Goal: Task Accomplishment & Management: Use online tool/utility

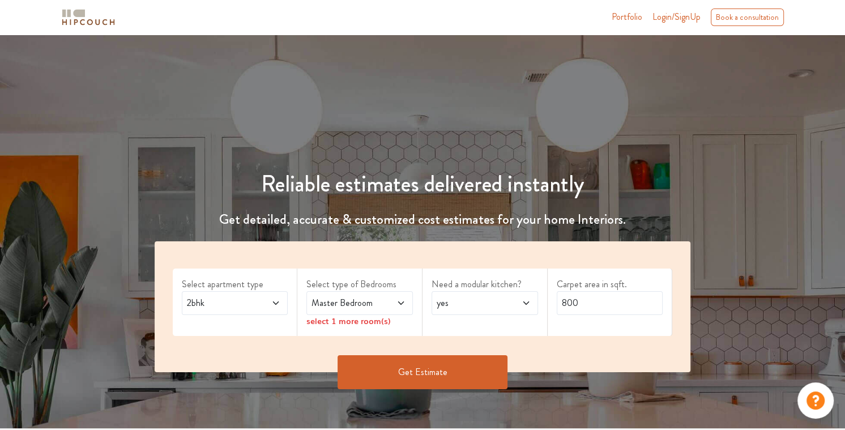
click at [520, 305] on span at bounding box center [518, 303] width 24 height 14
click at [456, 351] on div "no" at bounding box center [488, 354] width 100 height 14
click at [469, 373] on button "Get Estimate" at bounding box center [423, 372] width 170 height 34
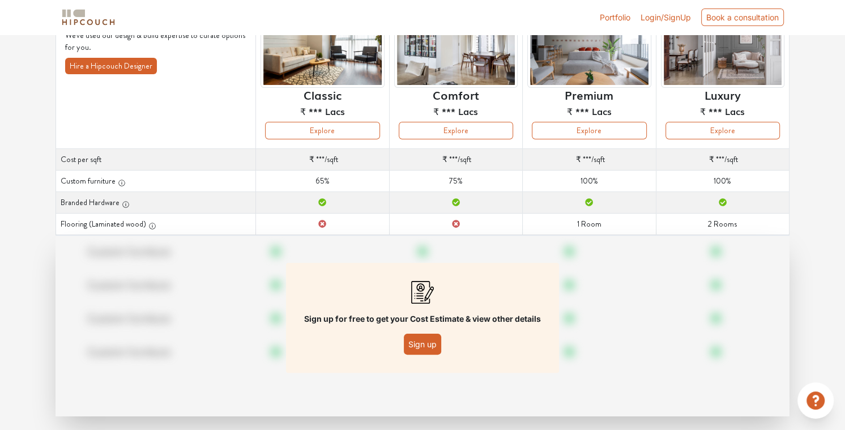
scroll to position [127, 0]
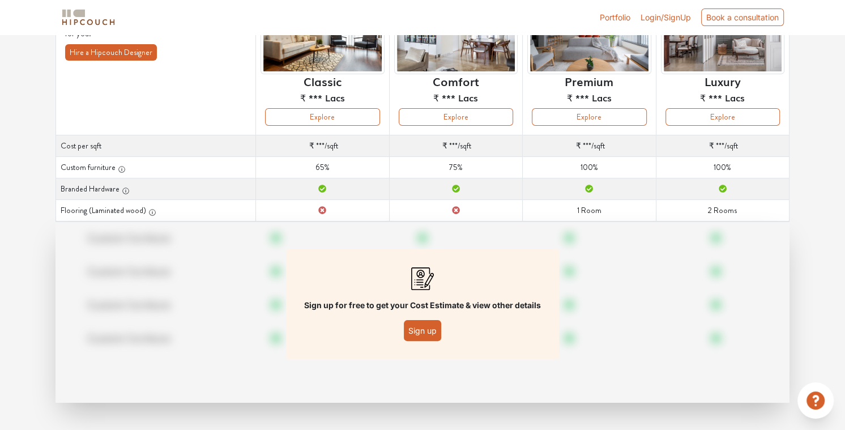
click at [420, 335] on button "Sign up" at bounding box center [422, 330] width 37 height 21
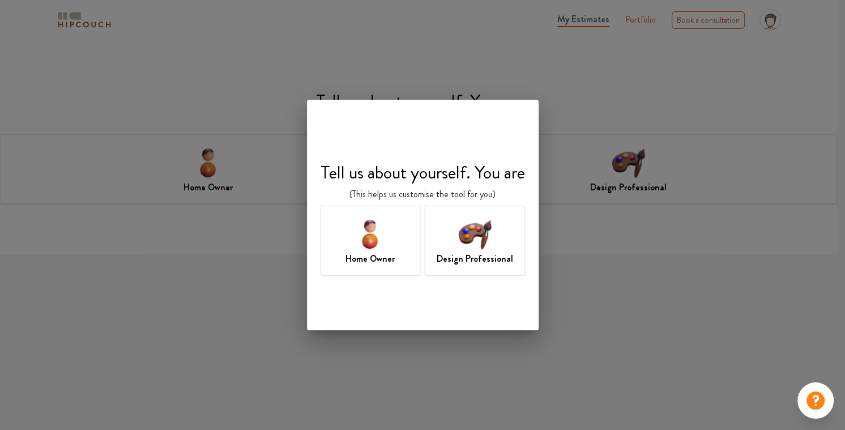
click at [583, 310] on div "Tell us about yourself. You are (This helps us customise the tool for you) Home…" at bounding box center [422, 215] width 845 height 430
click at [490, 251] on img at bounding box center [474, 233] width 37 height 37
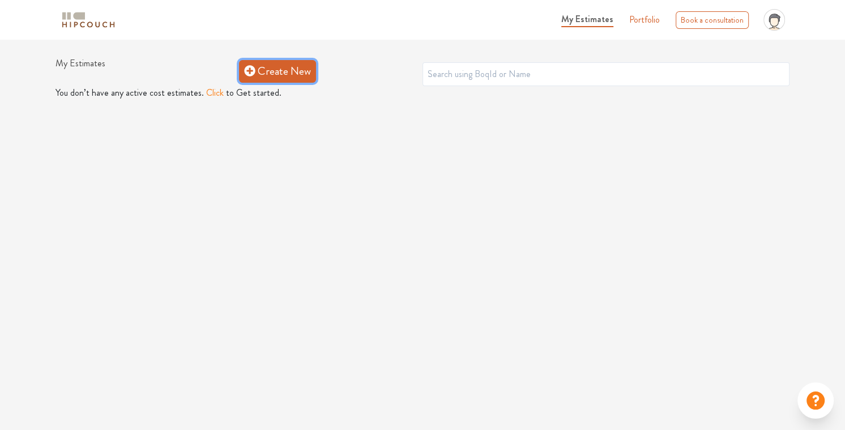
click at [291, 74] on link "Create New" at bounding box center [277, 71] width 77 height 23
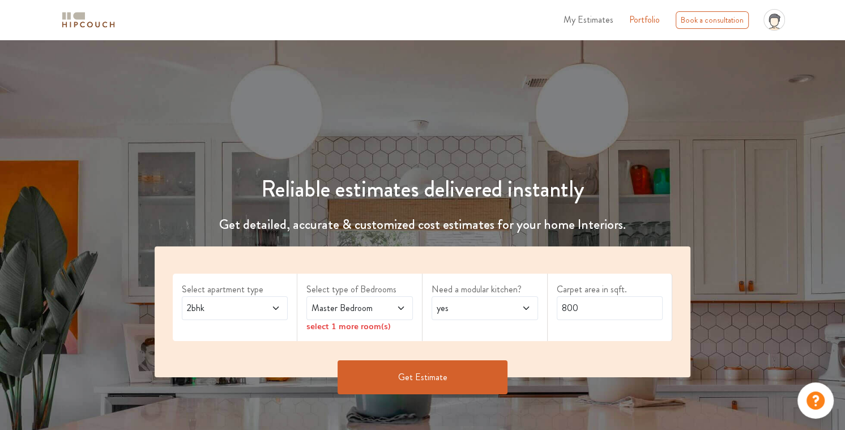
click at [488, 305] on span "yes" at bounding box center [470, 308] width 72 height 14
click at [463, 353] on div "no" at bounding box center [488, 359] width 100 height 14
click at [415, 385] on button "Get Estimate" at bounding box center [423, 377] width 170 height 34
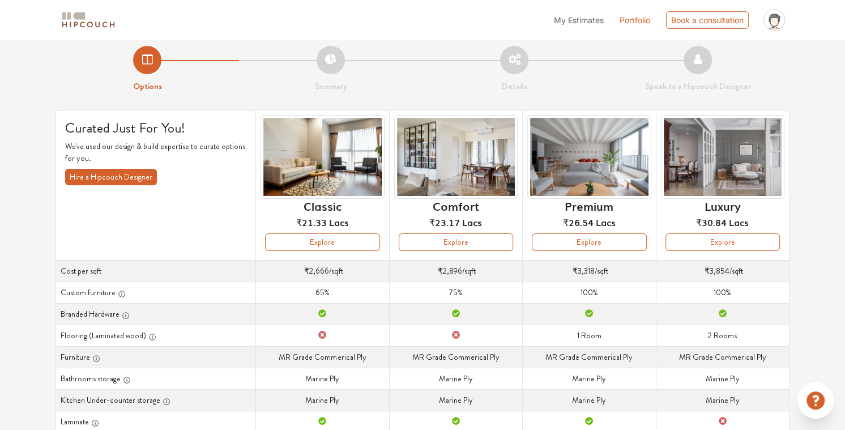
scroll to position [170, 0]
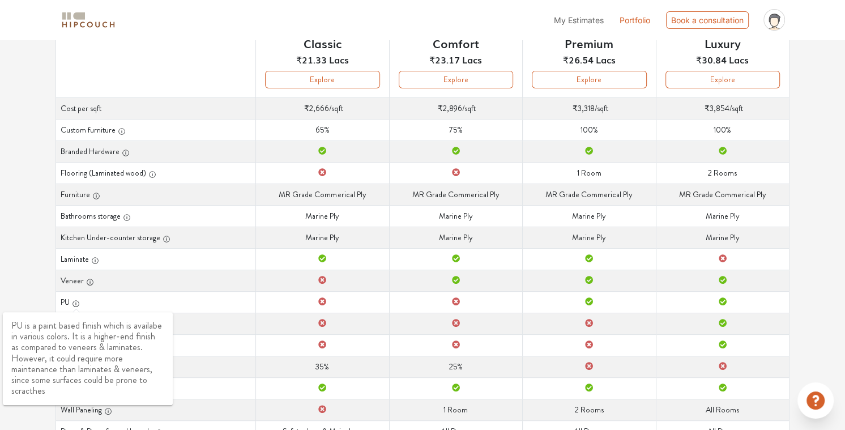
click at [80, 303] on icon "button" at bounding box center [76, 304] width 8 height 8
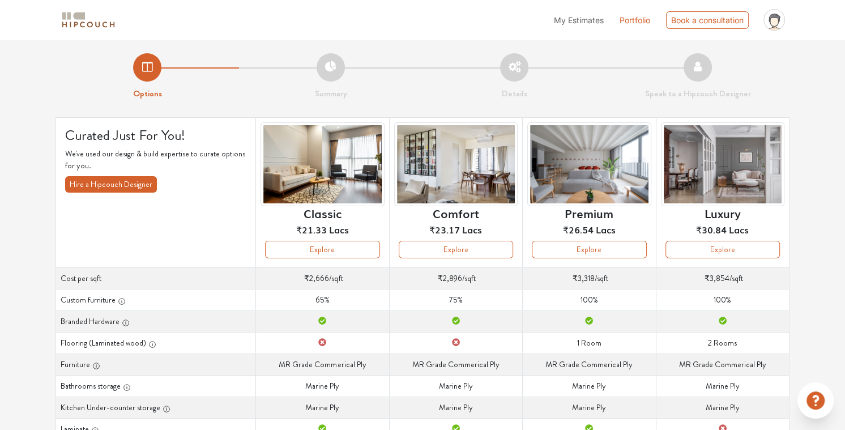
scroll to position [0, 0]
click at [340, 174] on img at bounding box center [321, 164] width 123 height 84
click at [341, 246] on button "Explore" at bounding box center [322, 250] width 114 height 18
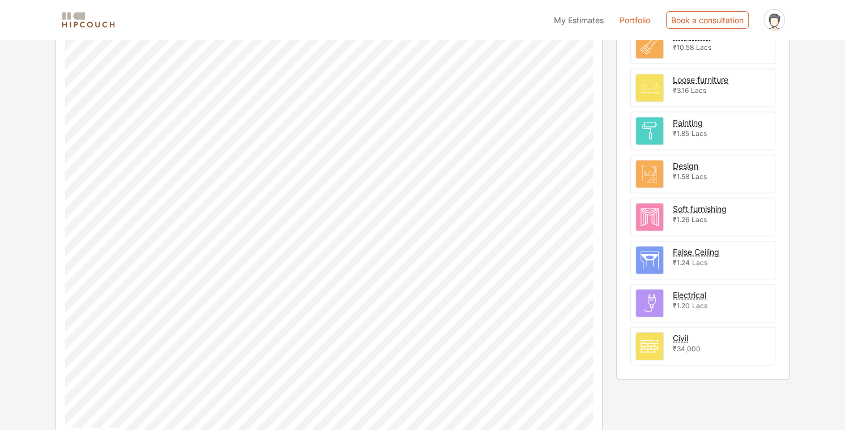
scroll to position [396, 0]
